Goal: Find contact information: Find contact information

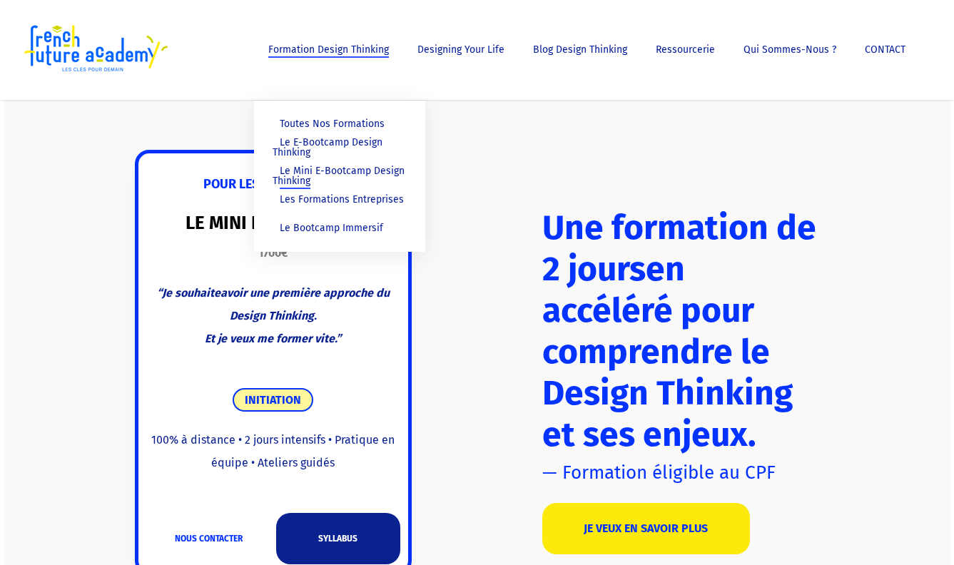
click at [339, 174] on span "Le Mini E-Bootcamp Design Thinking" at bounding box center [339, 176] width 132 height 22
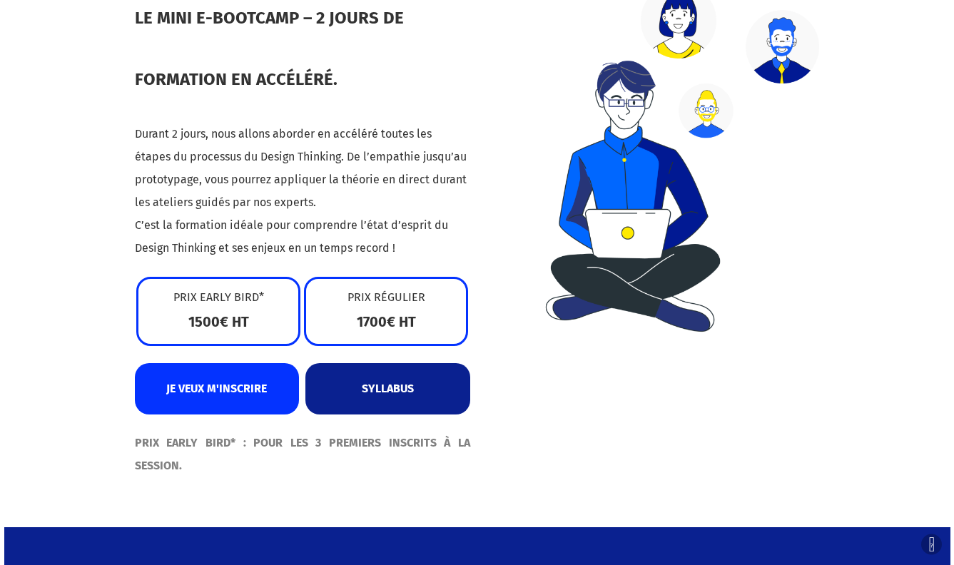
scroll to position [735, 0]
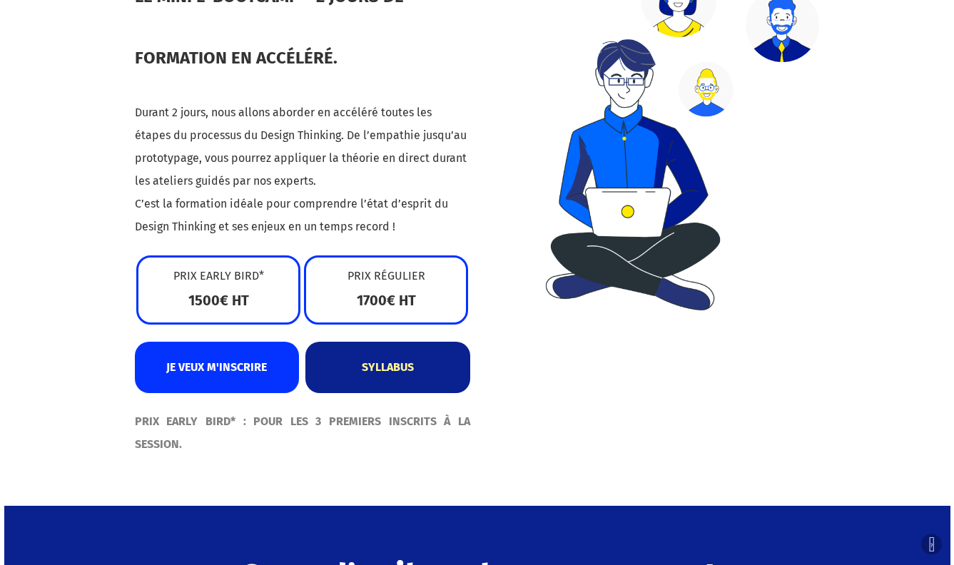
click at [382, 359] on link "SYLLABUS" at bounding box center [387, 367] width 164 height 51
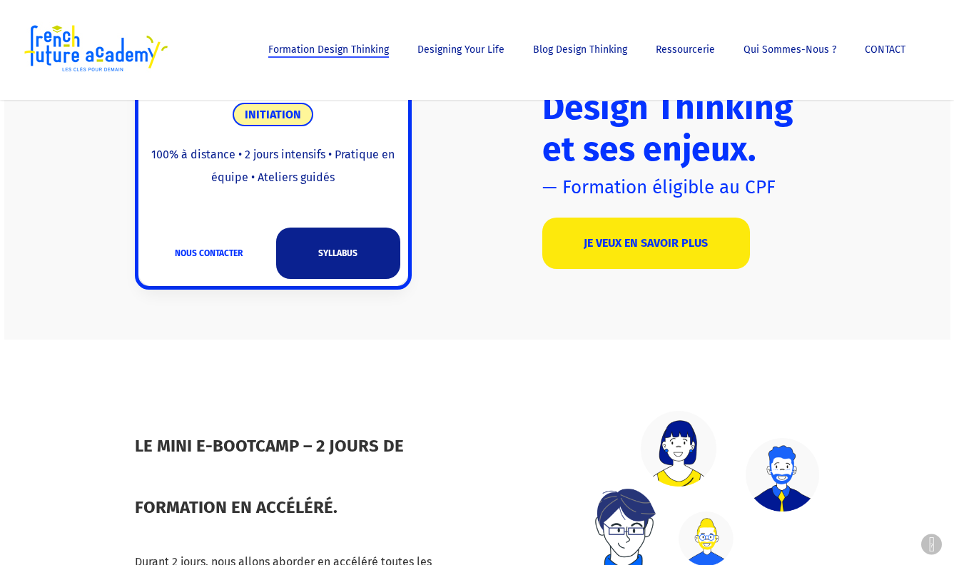
scroll to position [284, 0]
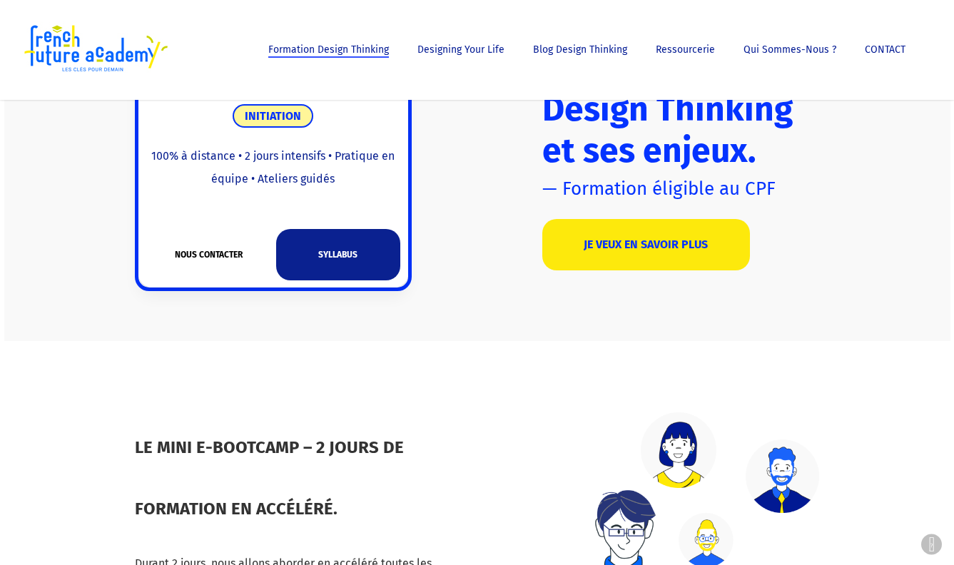
click at [221, 252] on link "NOUS CONTACTER" at bounding box center [208, 254] width 124 height 51
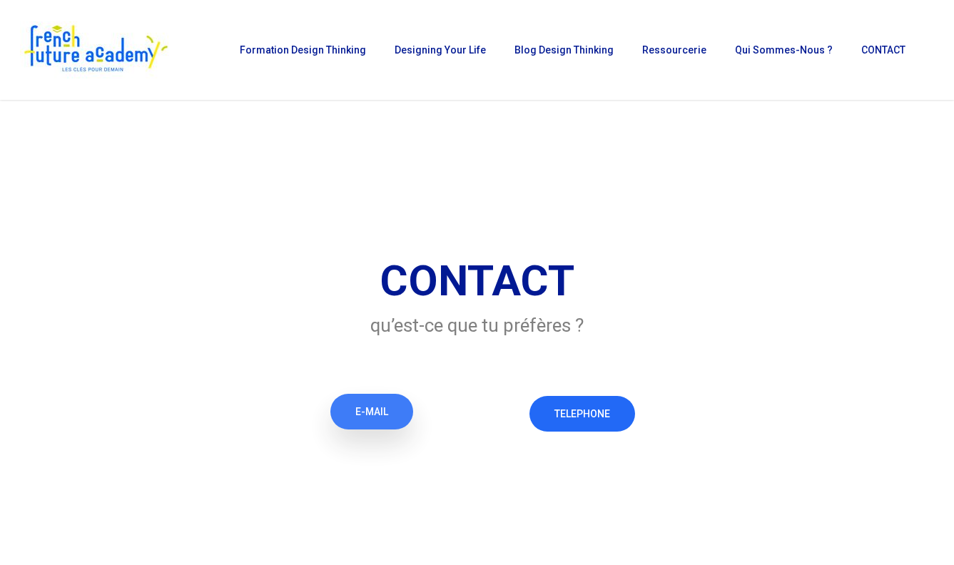
click at [362, 409] on span "E-MAIL" at bounding box center [371, 412] width 33 height 14
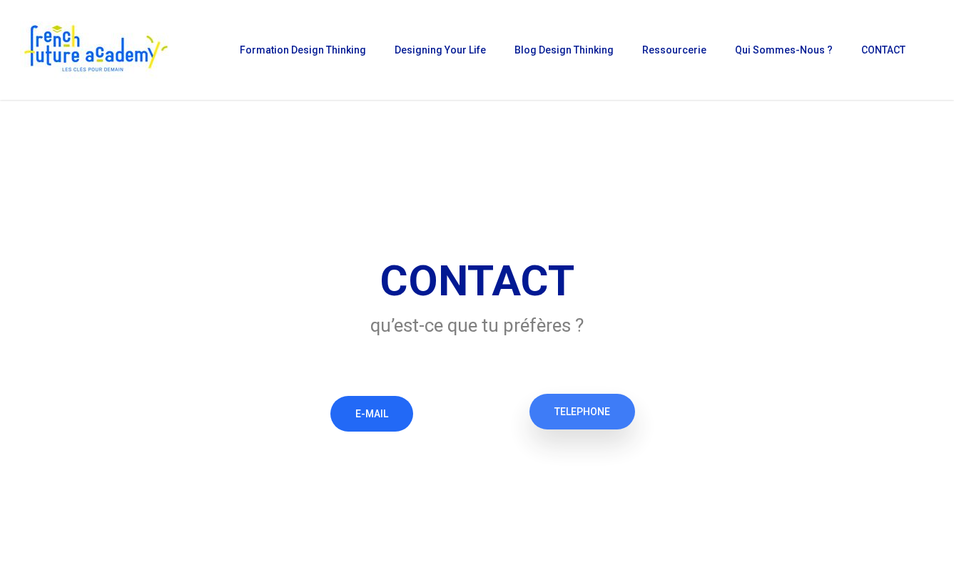
click at [585, 417] on span "TELEPHONE" at bounding box center [582, 412] width 56 height 14
